Goal: Task Accomplishment & Management: Manage account settings

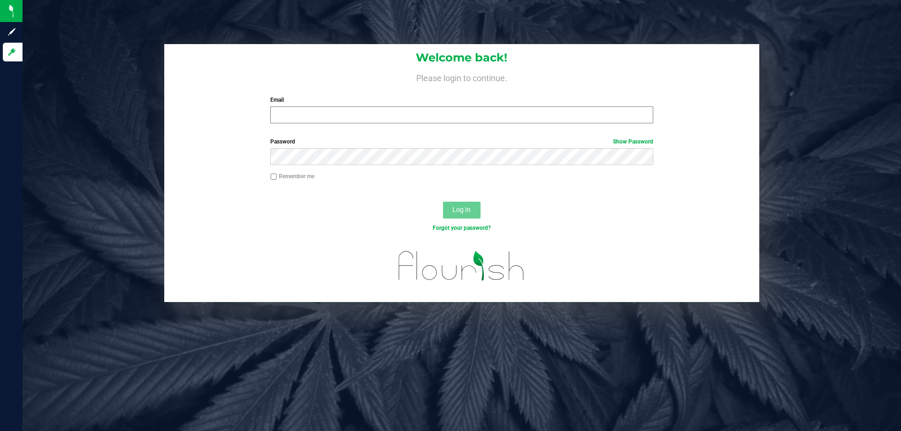
drag, startPoint x: 286, startPoint y: 107, endPoint x: 294, endPoint y: 120, distance: 15.4
click at [288, 107] on div "Email Required Please format your email correctly." at bounding box center [461, 110] width 396 height 28
click at [294, 120] on input "Email" at bounding box center [461, 115] width 382 height 17
drag, startPoint x: 367, startPoint y: 115, endPoint x: 190, endPoint y: 134, distance: 177.8
click at [190, 134] on form "Welcome back! Please login to continue. Email lhunter@liveparallel.com Required…" at bounding box center [461, 173] width 581 height 258
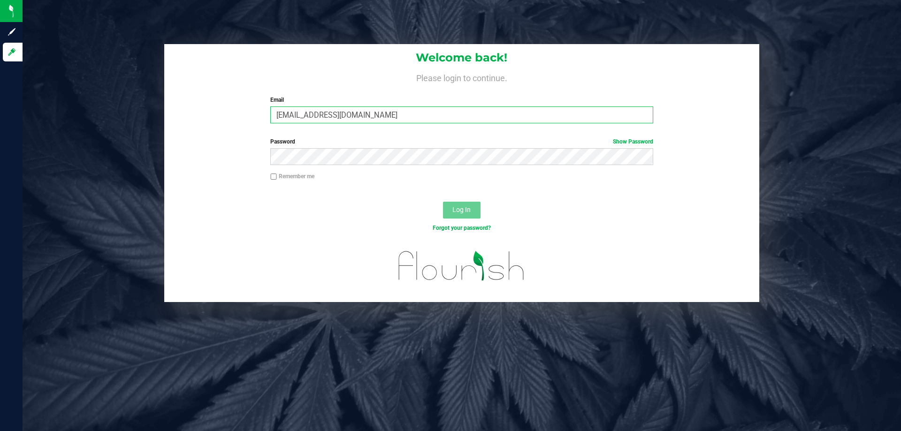
type input "lhunter@liveparallel.com"
click at [443, 202] on button "Log In" at bounding box center [462, 210] width 38 height 17
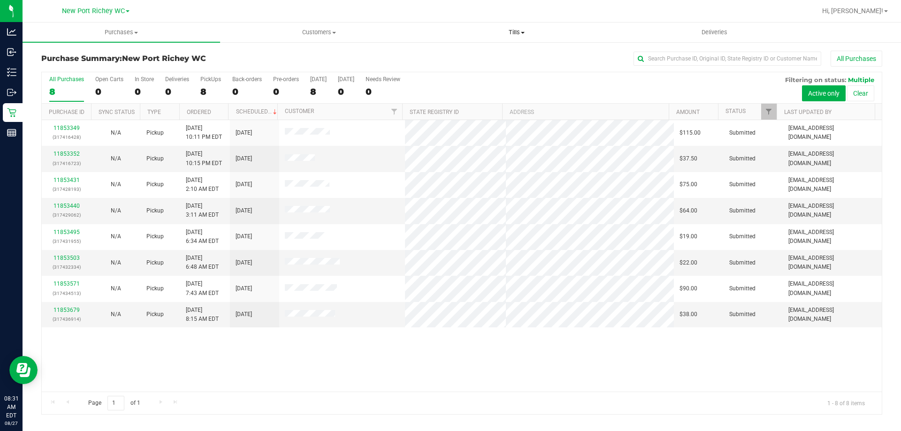
click at [518, 37] on uib-tab-heading "Tills Manage tills Reconcile e-payments" at bounding box center [516, 32] width 197 height 19
click at [479, 58] on span "Manage tills" at bounding box center [449, 57] width 63 height 8
